Goal: Submit feedback/report problem

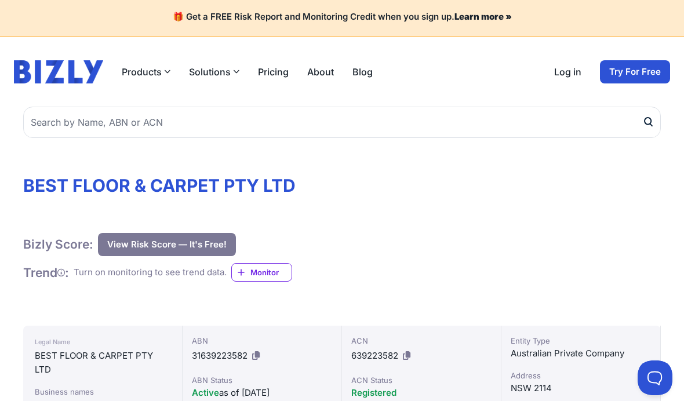
scroll to position [45, 0]
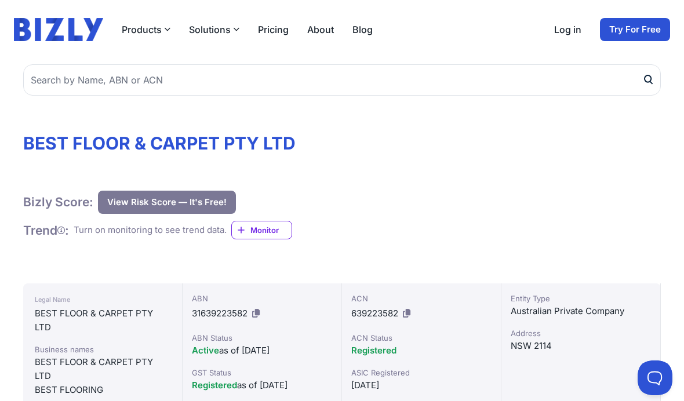
click at [652, 377] on button at bounding box center [655, 378] width 35 height 35
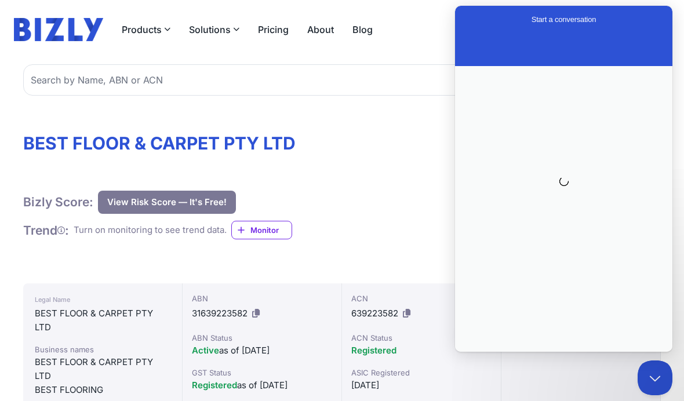
scroll to position [0, 0]
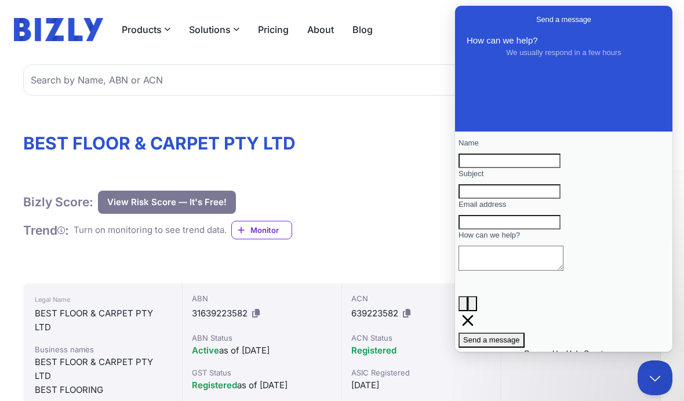
click at [560, 164] on input "Name" at bounding box center [509, 161] width 102 height 15
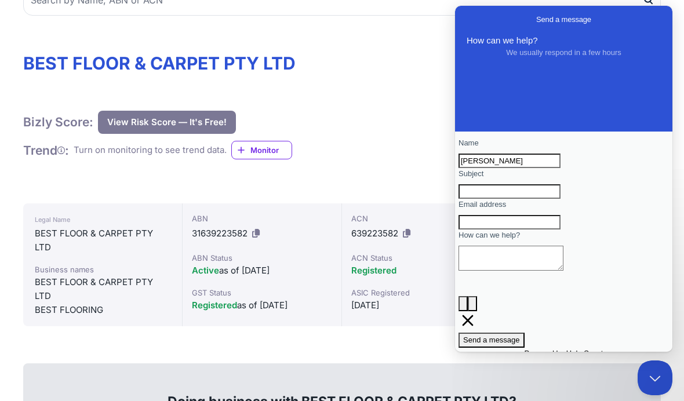
scroll to position [34, 0]
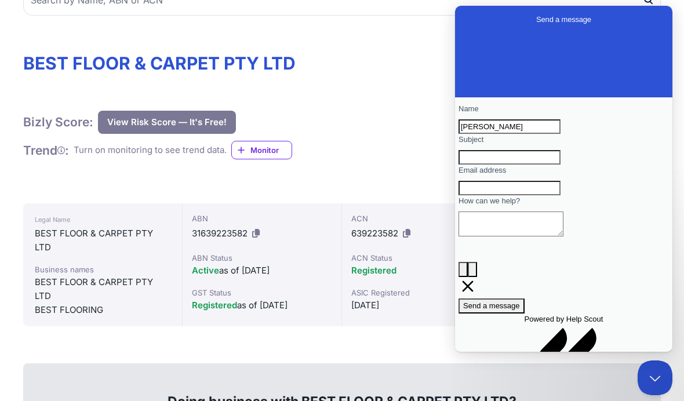
type input "[PERSON_NAME]"
click at [560, 196] on input "Email address" at bounding box center [509, 188] width 102 height 15
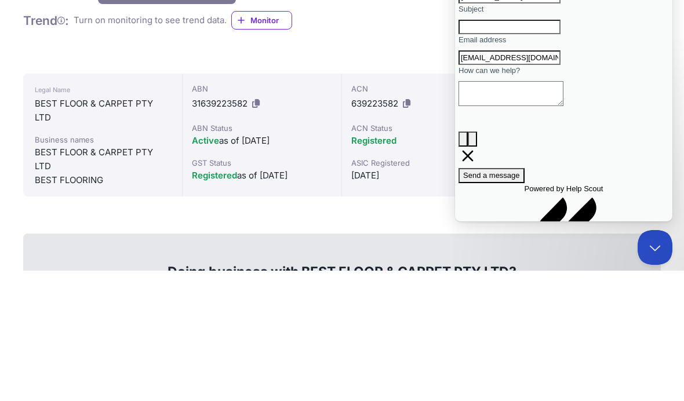
type input "[EMAIL_ADDRESS][DOMAIN_NAME]"
click at [563, 106] on textarea "How can we help?" at bounding box center [510, 93] width 105 height 25
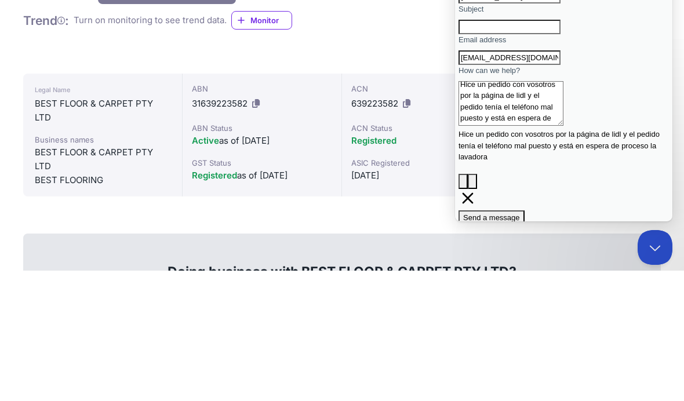
scroll to position [255, 0]
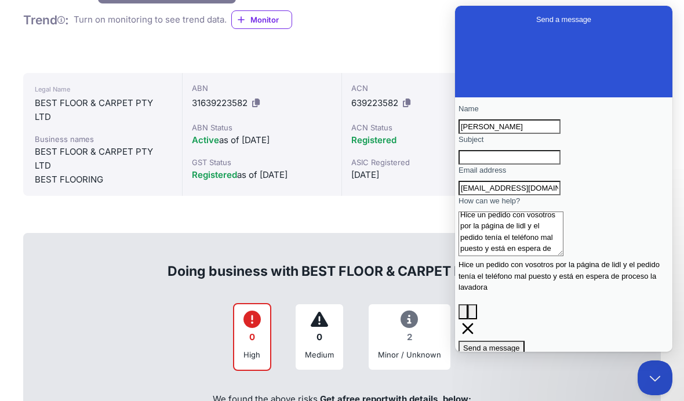
type textarea "Hice un pedido con vosotros por la página de lidl y el pedido tenía el teléfono…"
click at [520, 344] on span "Send a message" at bounding box center [491, 348] width 57 height 9
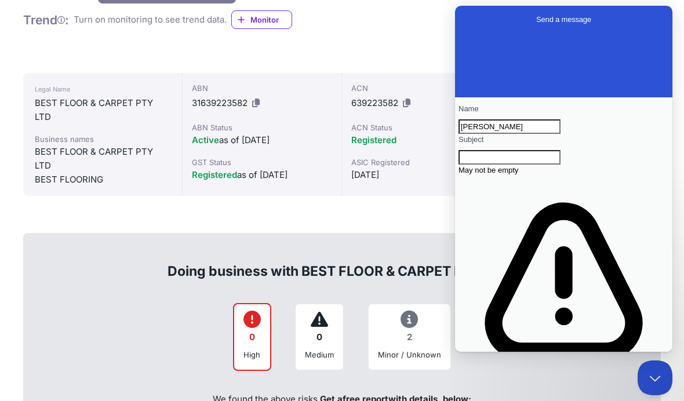
click at [560, 165] on input "Subject" at bounding box center [509, 157] width 102 height 15
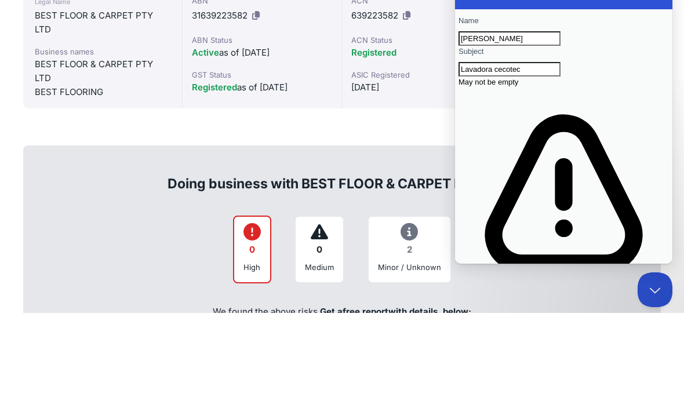
scroll to position [343, 0]
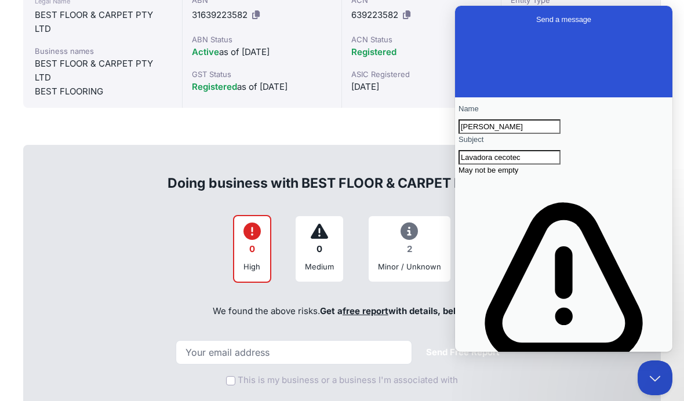
type input "Lavadora cecotec"
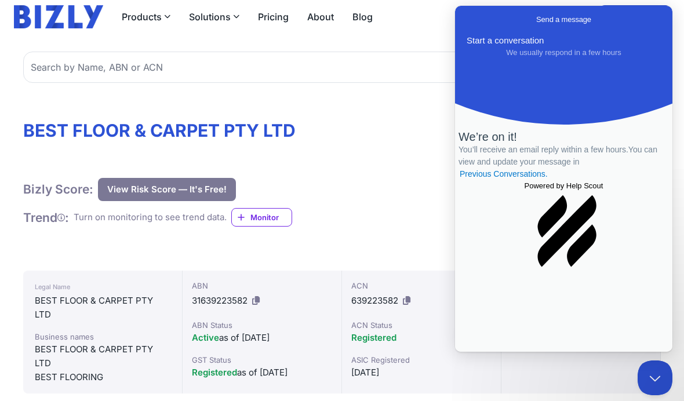
scroll to position [52, 0]
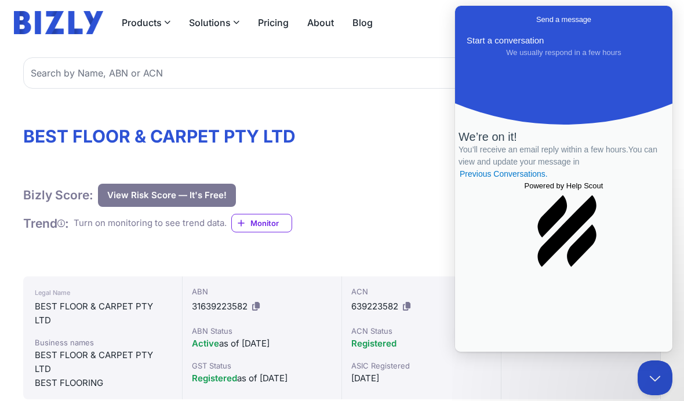
click at [536, 19] on span "Go back" at bounding box center [536, 19] width 0 height 9
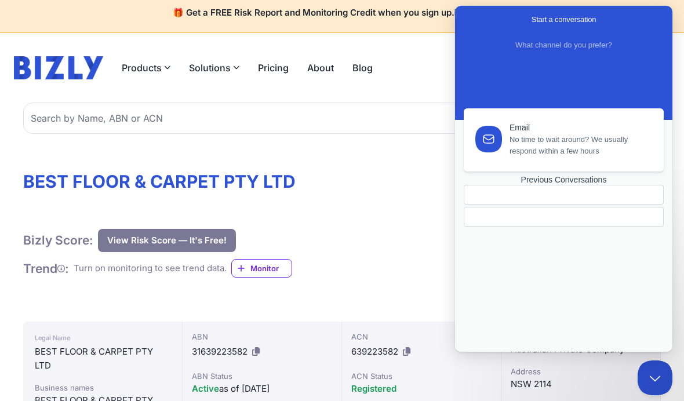
scroll to position [0, 0]
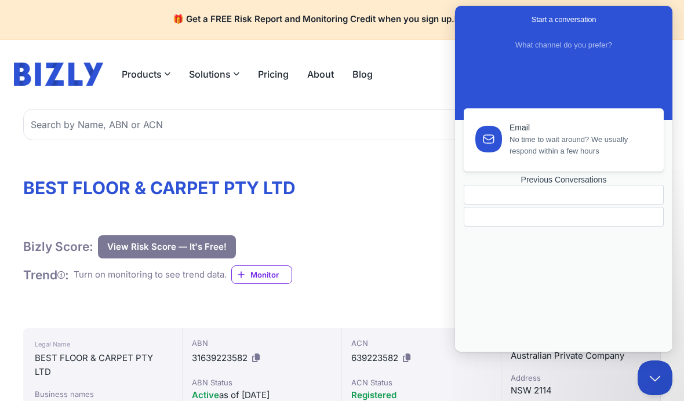
click at [220, 79] on button "Solutions" at bounding box center [214, 74] width 50 height 14
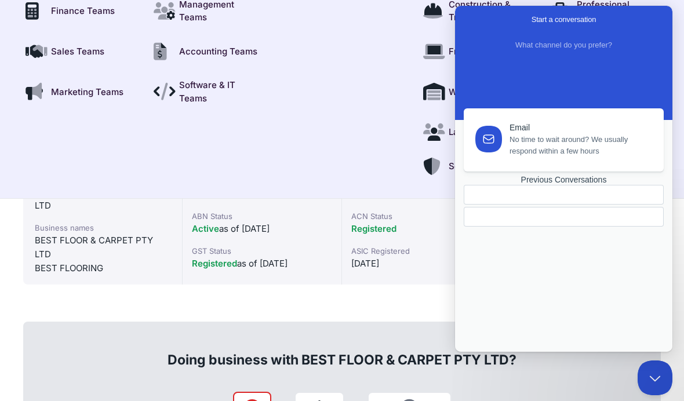
scroll to position [150, 0]
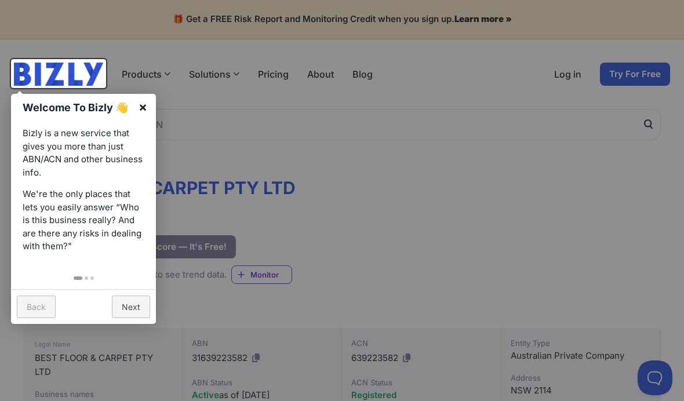
click at [141, 103] on link "×" at bounding box center [143, 107] width 26 height 26
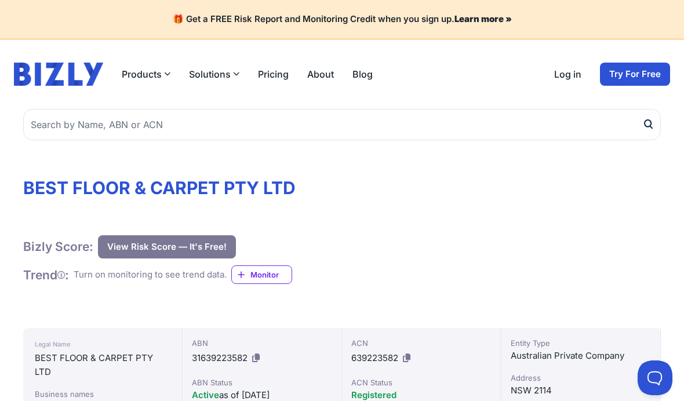
click at [155, 77] on button "Products" at bounding box center [146, 74] width 49 height 14
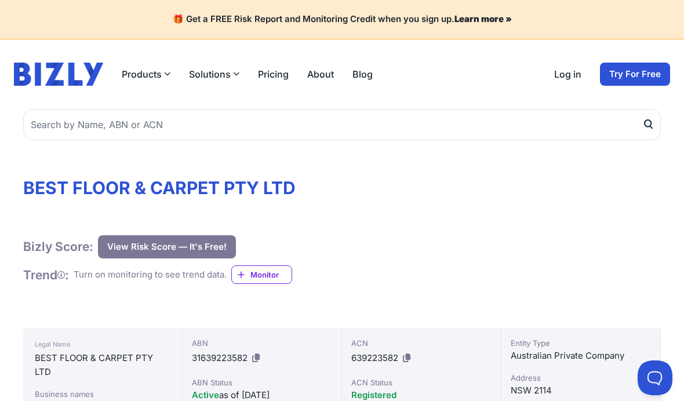
click at [19, 97] on header "Products Bizly Scores Free risk assessments Bizly Reports Detailed risk analysi…" at bounding box center [342, 74] width 684 height 70
